Goal: Browse casually: Explore the website without a specific task or goal

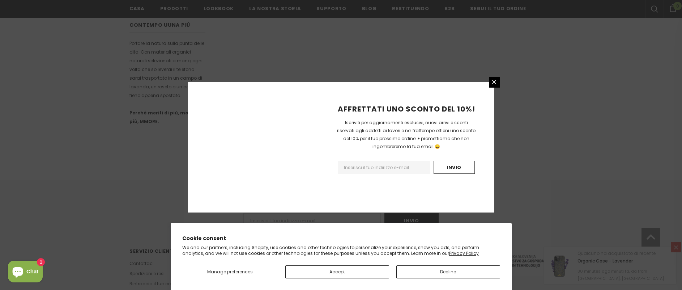
scroll to position [452, 0]
